Goal: Information Seeking & Learning: Learn about a topic

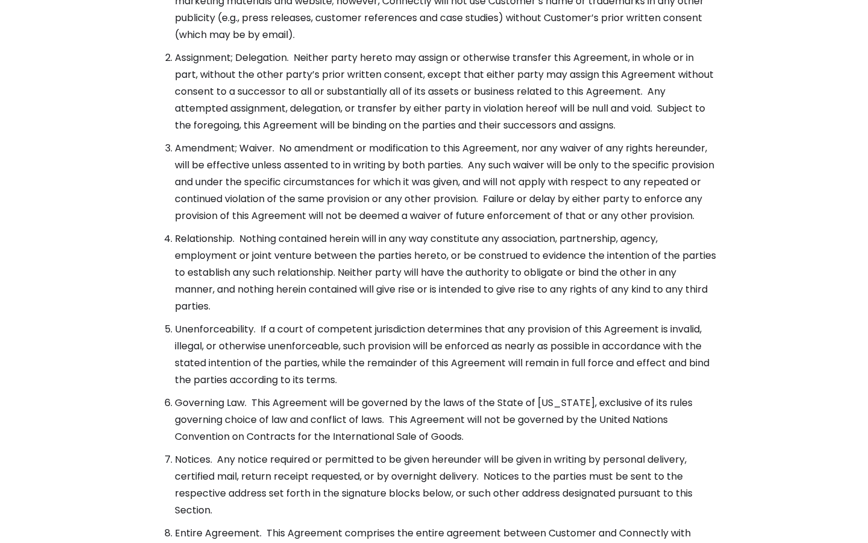
scroll to position [4384, 0]
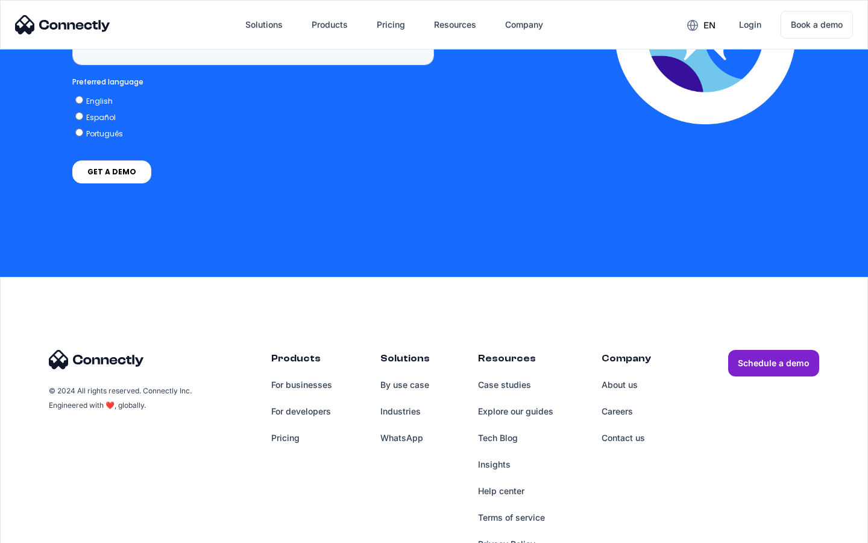
scroll to position [3070, 0]
